Goal: Information Seeking & Learning: Learn about a topic

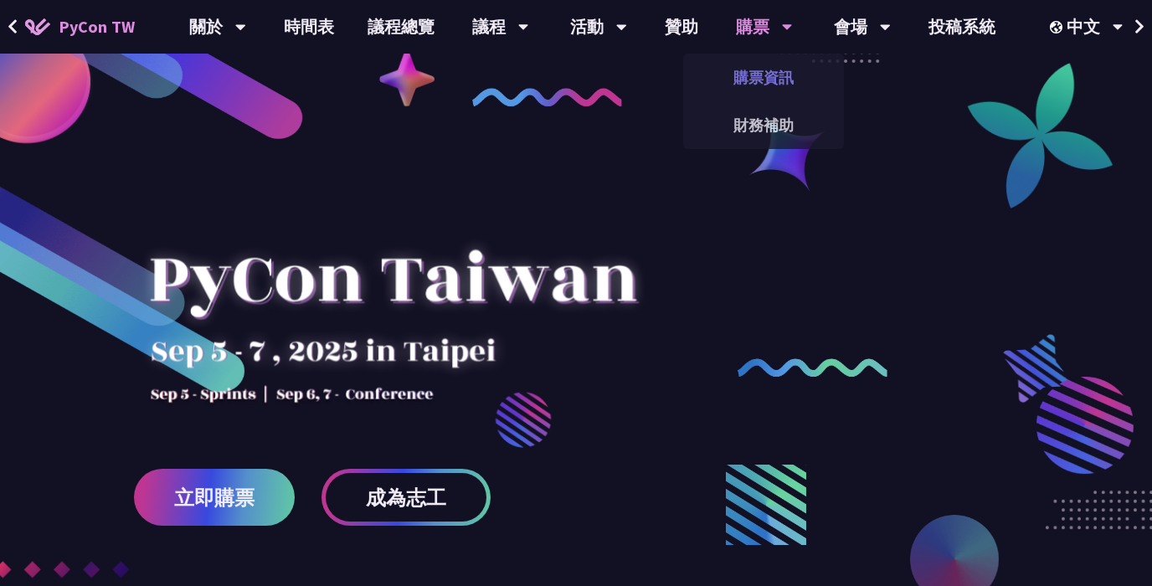
click at [755, 93] on link "購票資訊" at bounding box center [763, 77] width 161 height 39
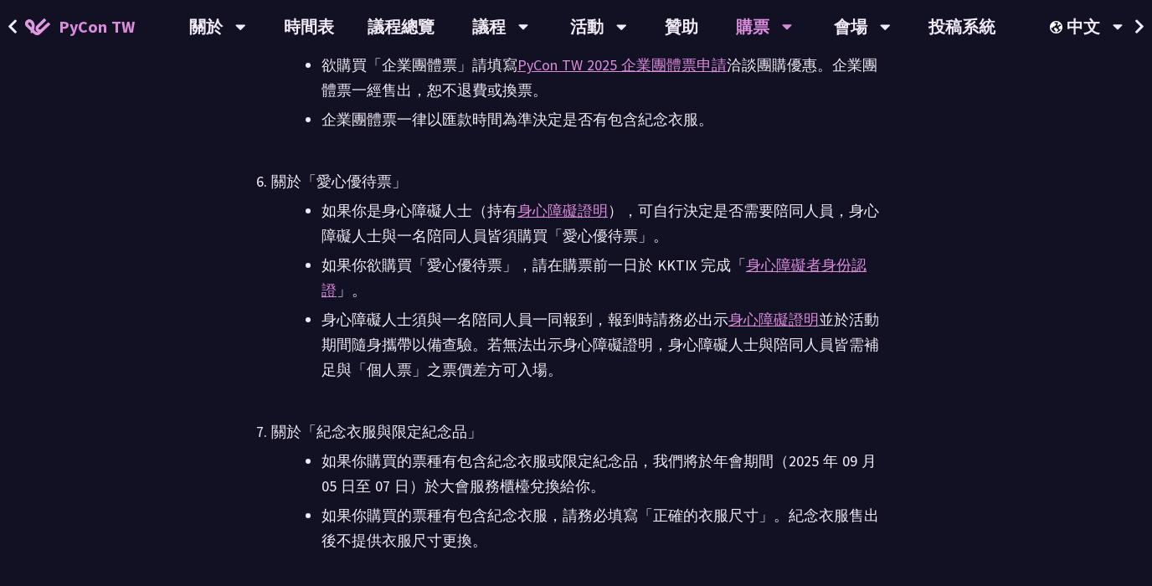
scroll to position [4694, 0]
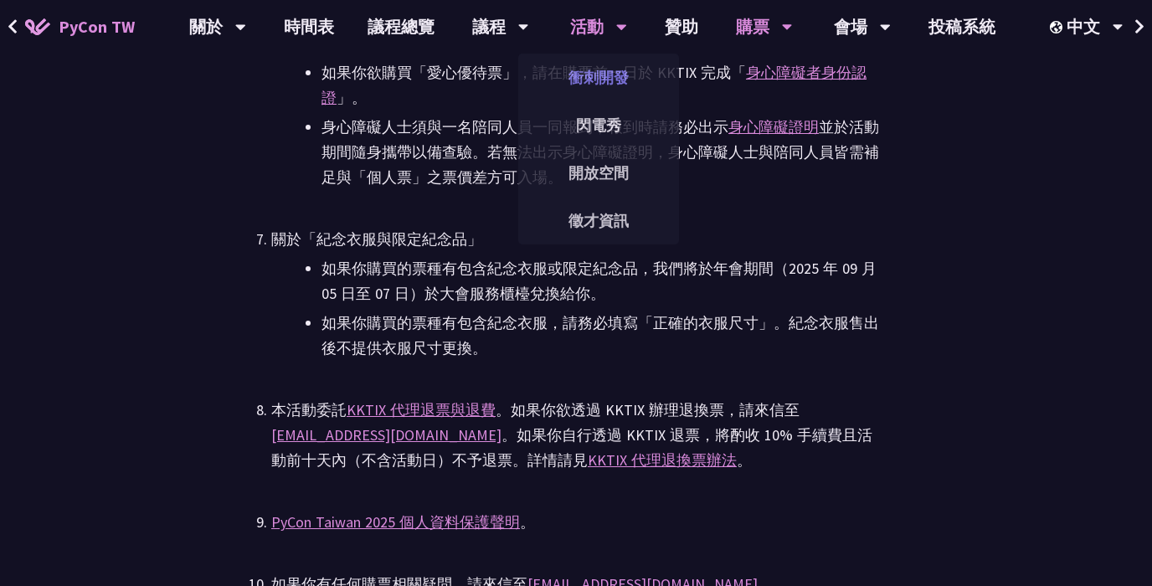
click at [610, 80] on link "衝刺開發" at bounding box center [598, 77] width 161 height 39
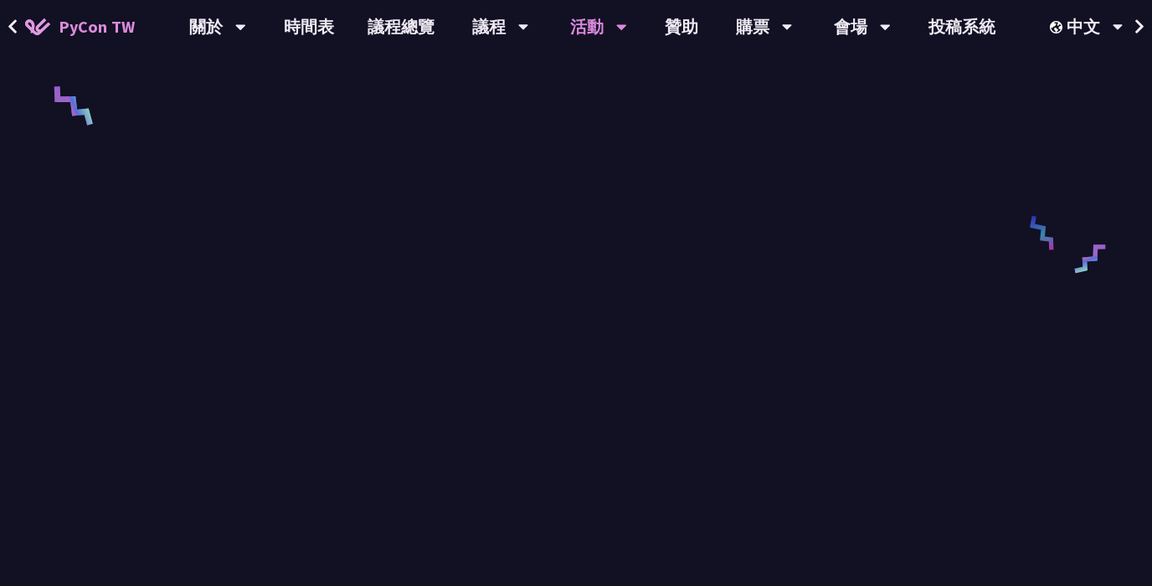
scroll to position [1230, 0]
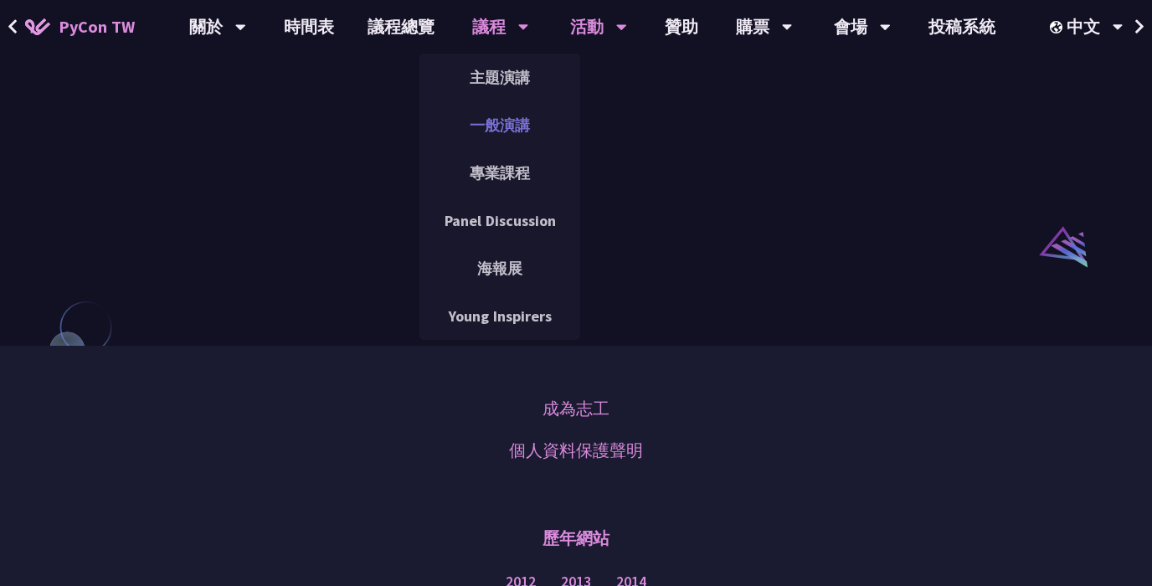
click at [514, 120] on link "一般演講" at bounding box center [499, 124] width 161 height 39
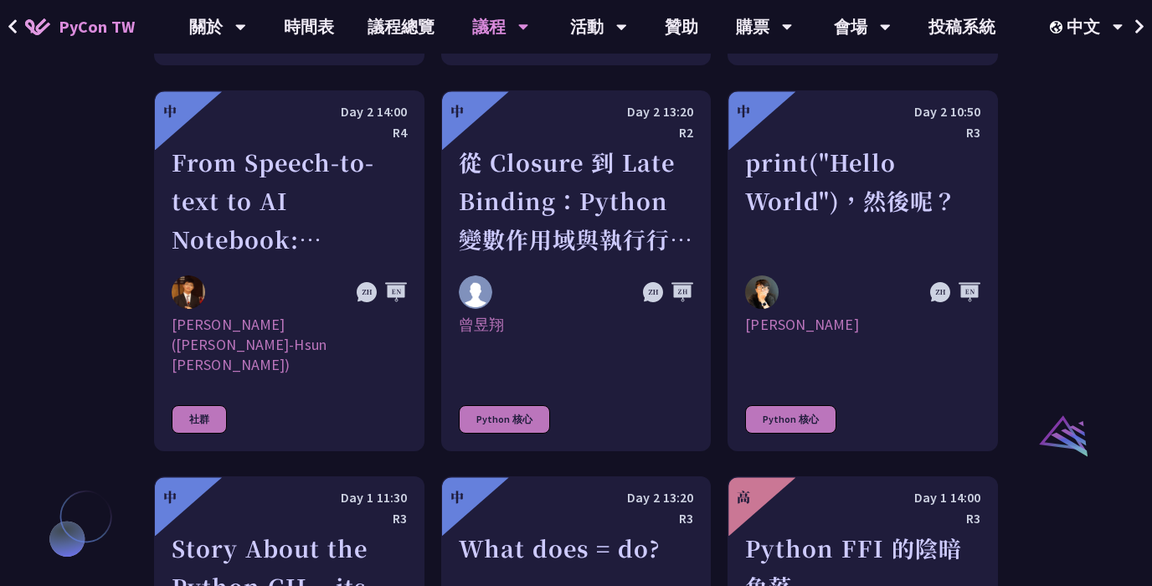
scroll to position [1591, 0]
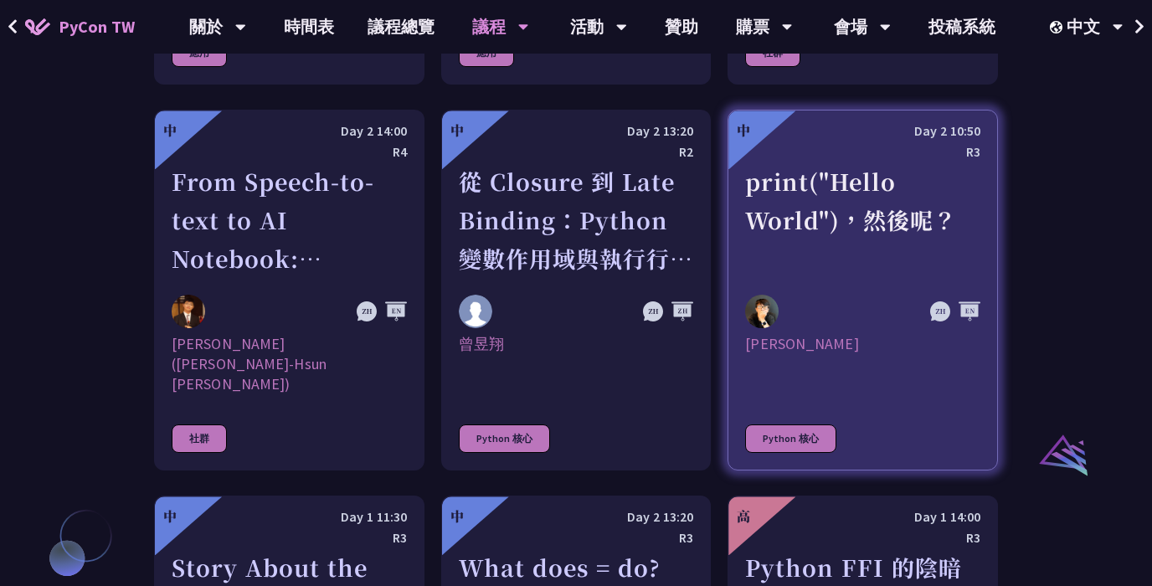
click at [813, 183] on div "print("Hello World")，然後呢？" at bounding box center [862, 220] width 235 height 116
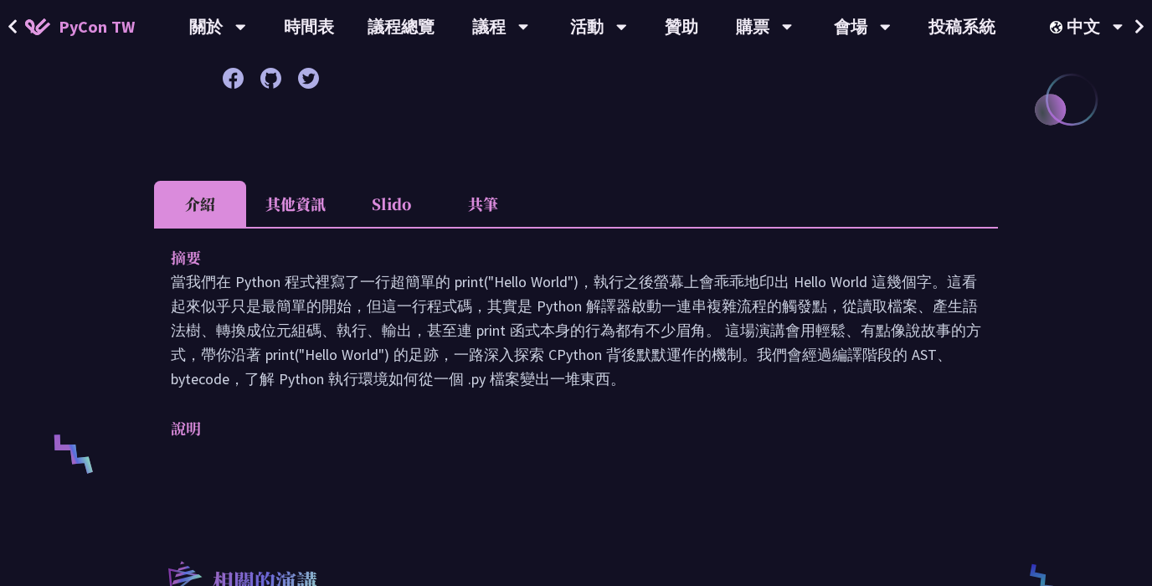
scroll to position [431, 0]
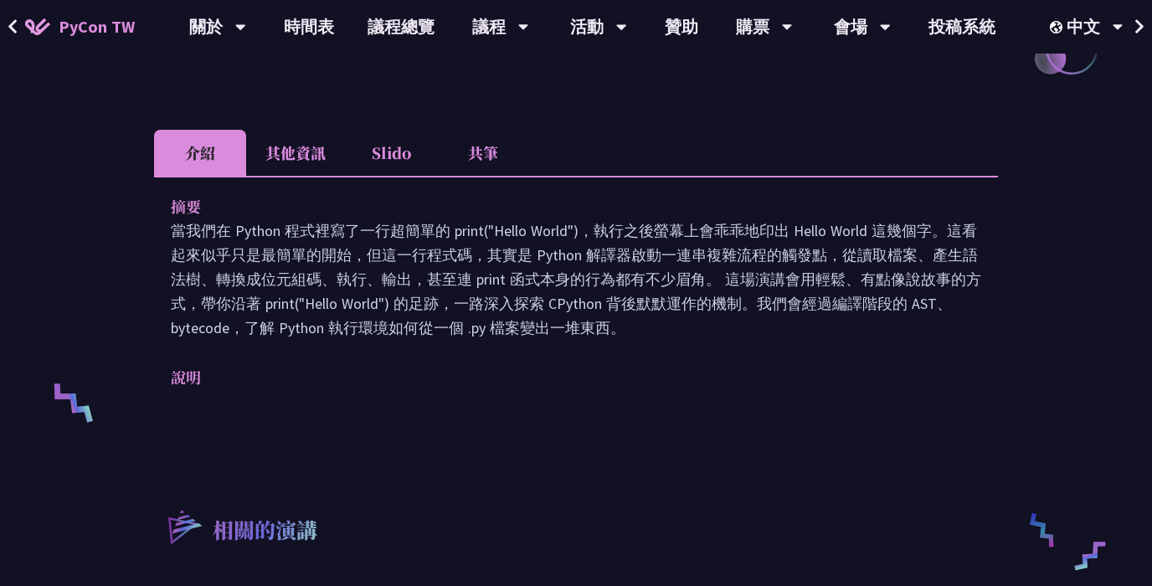
click at [496, 154] on li "共筆" at bounding box center [483, 153] width 92 height 46
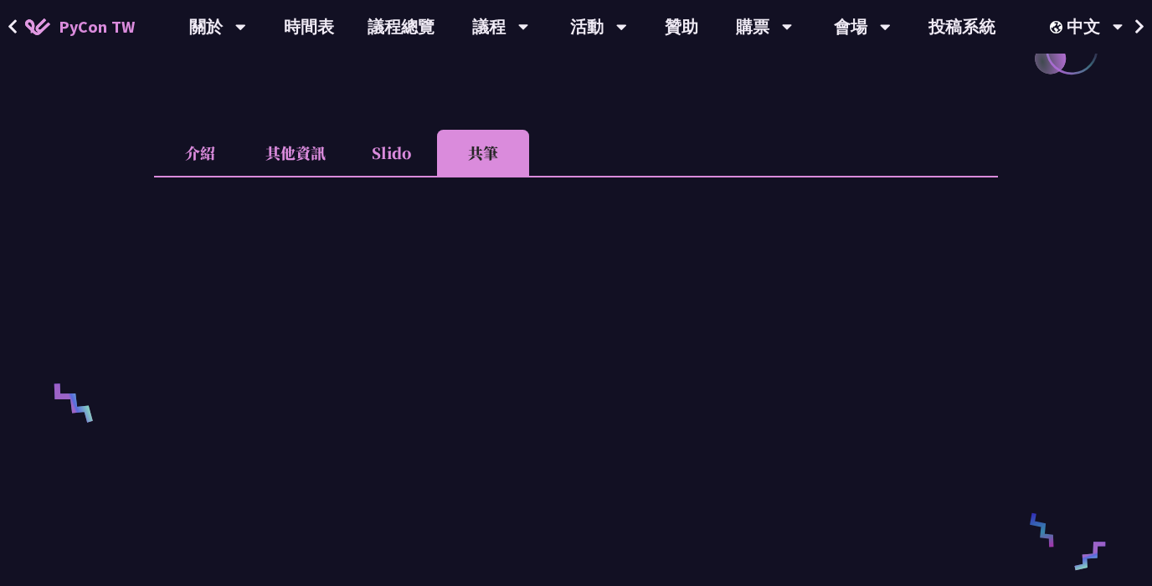
click at [393, 146] on li "Slido" at bounding box center [391, 153] width 92 height 46
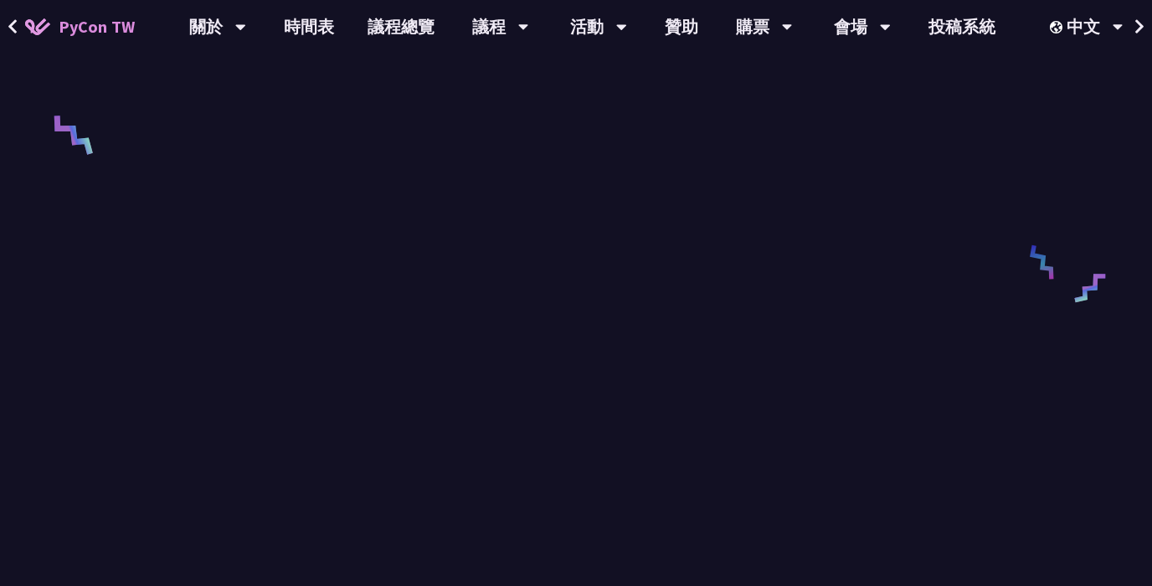
scroll to position [399, 0]
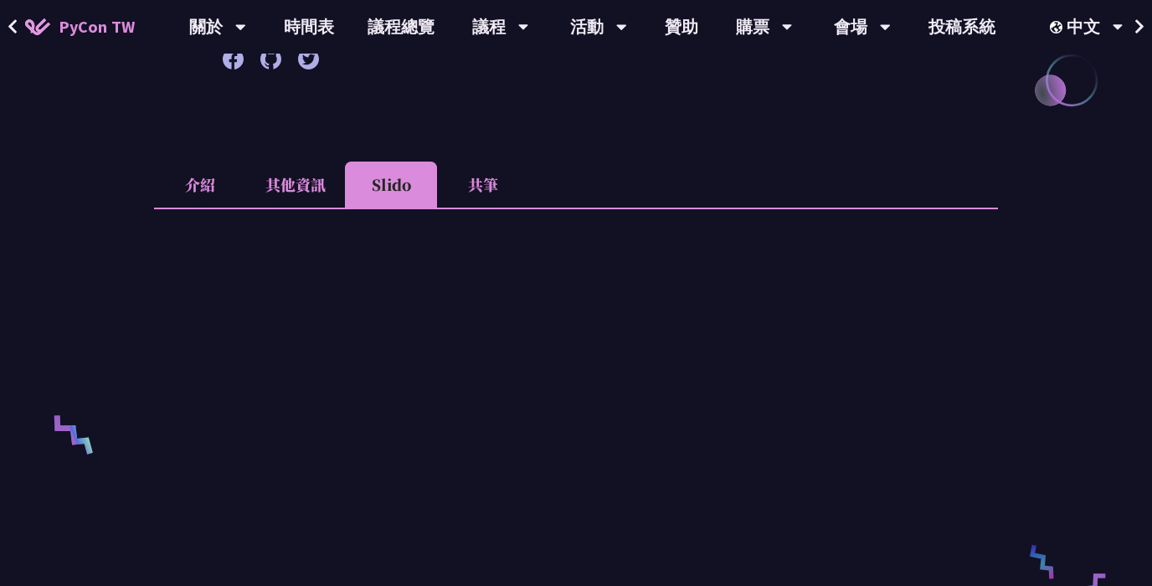
click at [305, 177] on li "其他資訊" at bounding box center [295, 185] width 99 height 46
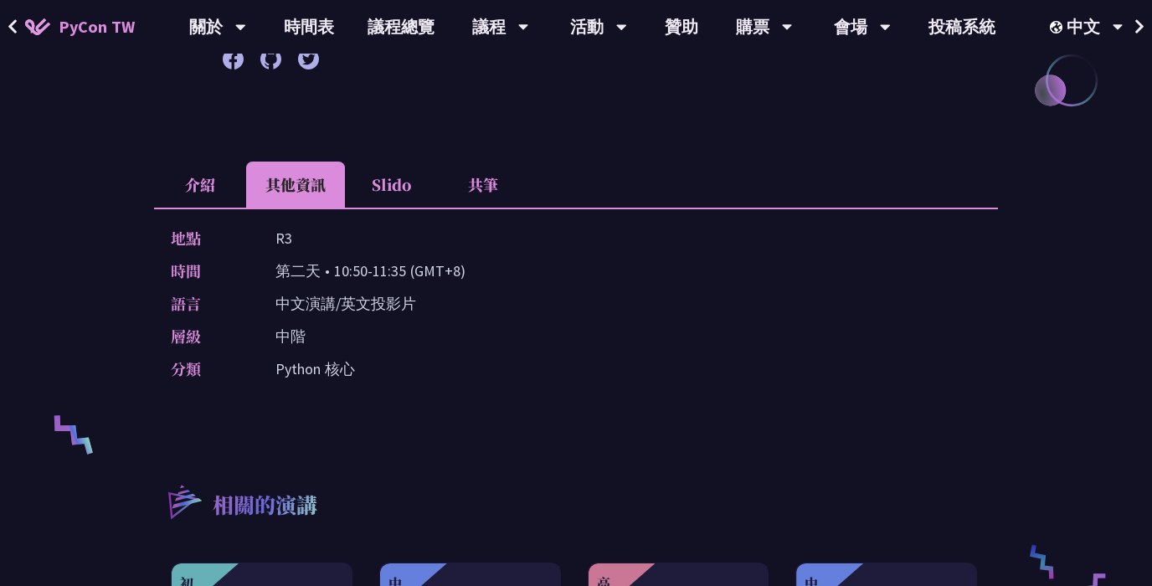
click at [190, 167] on li "介紹" at bounding box center [200, 185] width 92 height 46
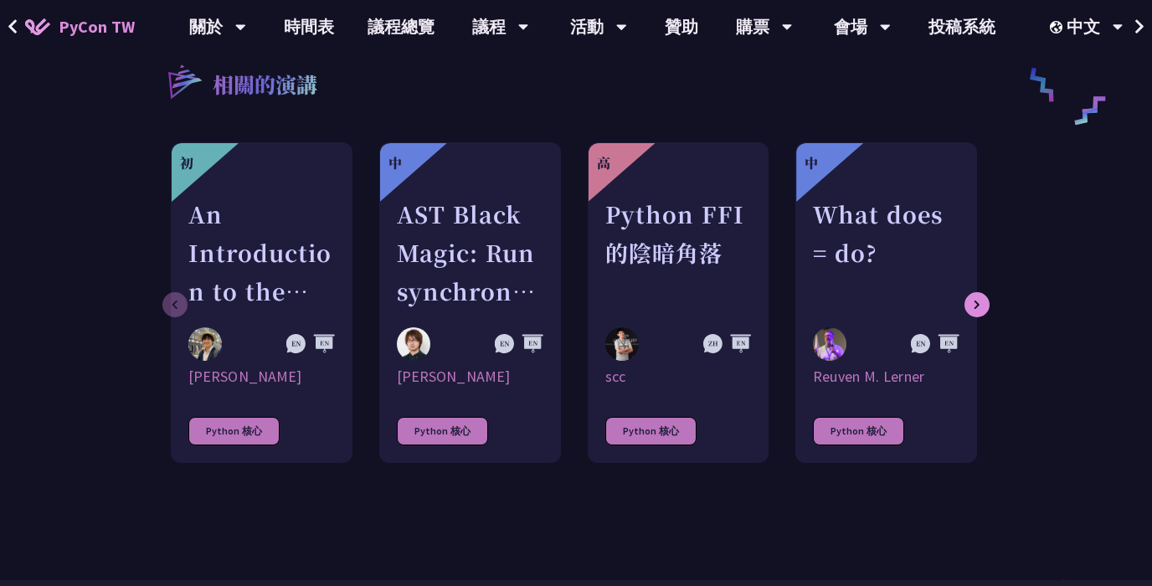
scroll to position [984, 0]
